Goal: Transaction & Acquisition: Book appointment/travel/reservation

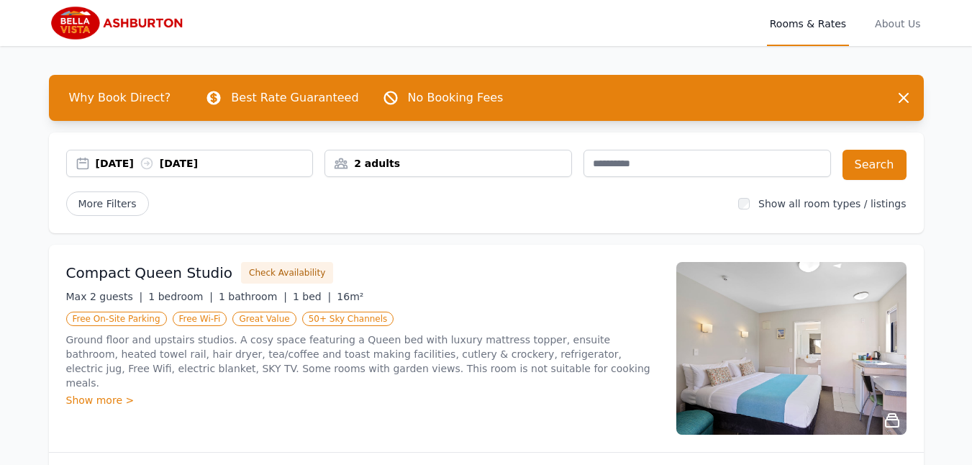
click at [73, 18] on img at bounding box center [118, 23] width 138 height 35
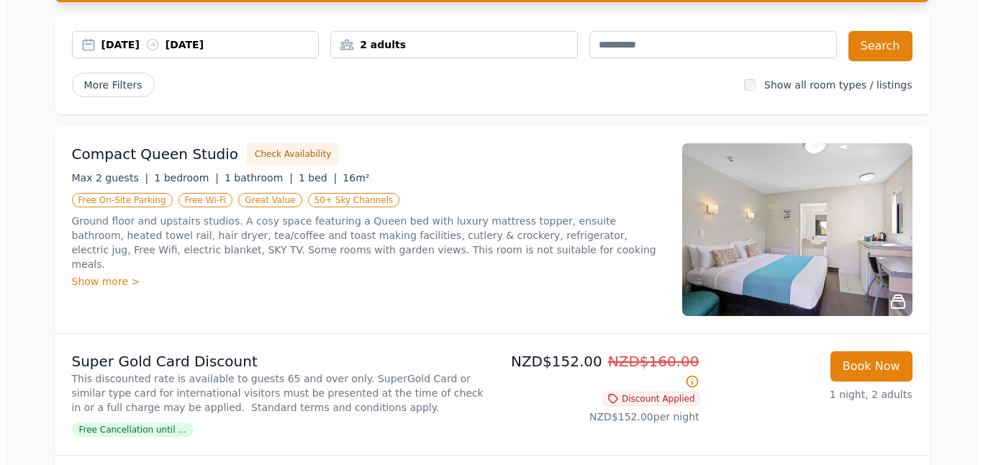
scroll to position [144, 0]
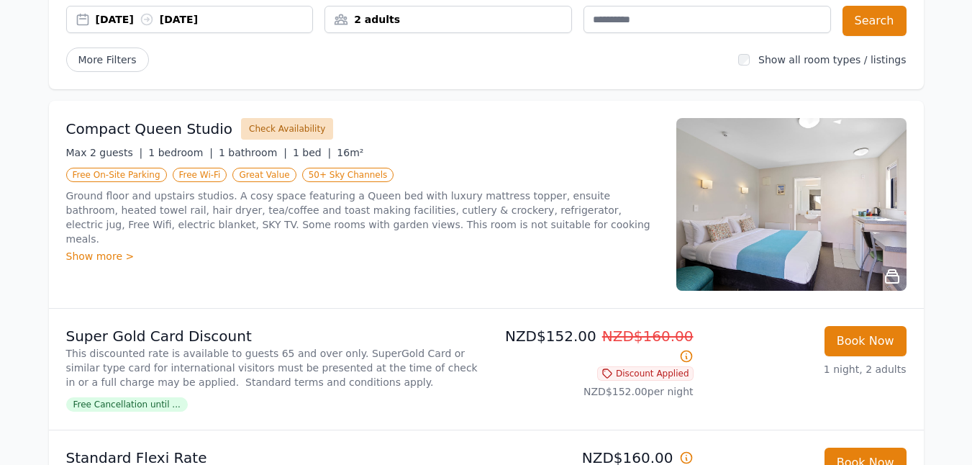
click at [283, 128] on button "Check Availability" at bounding box center [287, 129] width 92 height 22
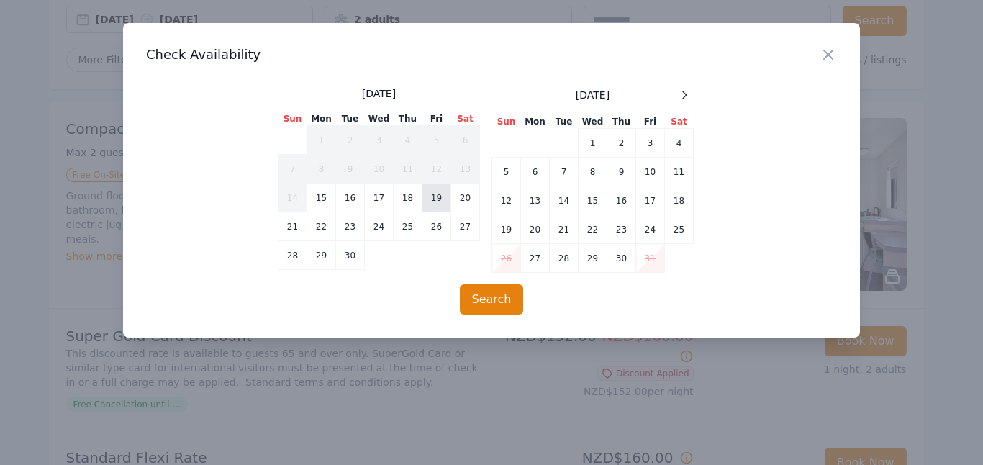
click at [434, 201] on td "19" at bounding box center [436, 197] width 29 height 29
click at [456, 200] on td "20" at bounding box center [465, 197] width 29 height 29
click at [483, 302] on button "Search" at bounding box center [492, 299] width 64 height 30
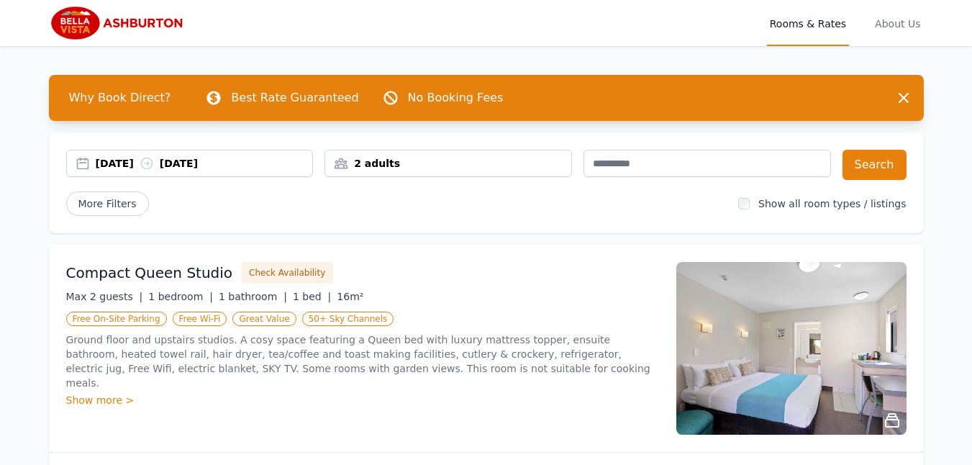
click at [96, 24] on img at bounding box center [118, 23] width 138 height 35
